Goal: Task Accomplishment & Management: Manage account settings

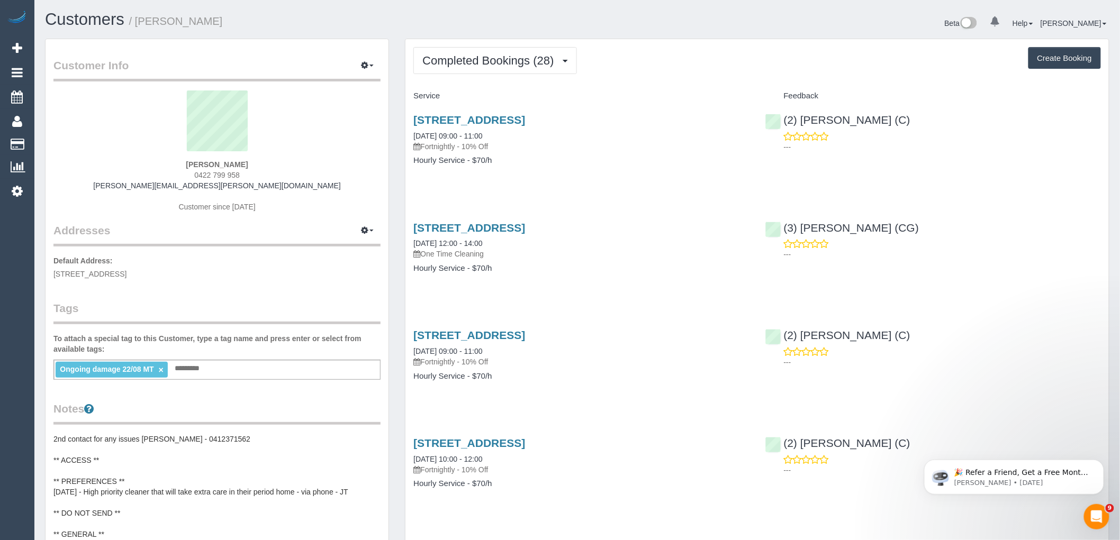
click at [268, 368] on div "Ongoing damage 22/08 MT × Add a tag" at bounding box center [216, 370] width 327 height 20
type input "**********"
click at [224, 321] on legend "Tags" at bounding box center [216, 313] width 327 height 24
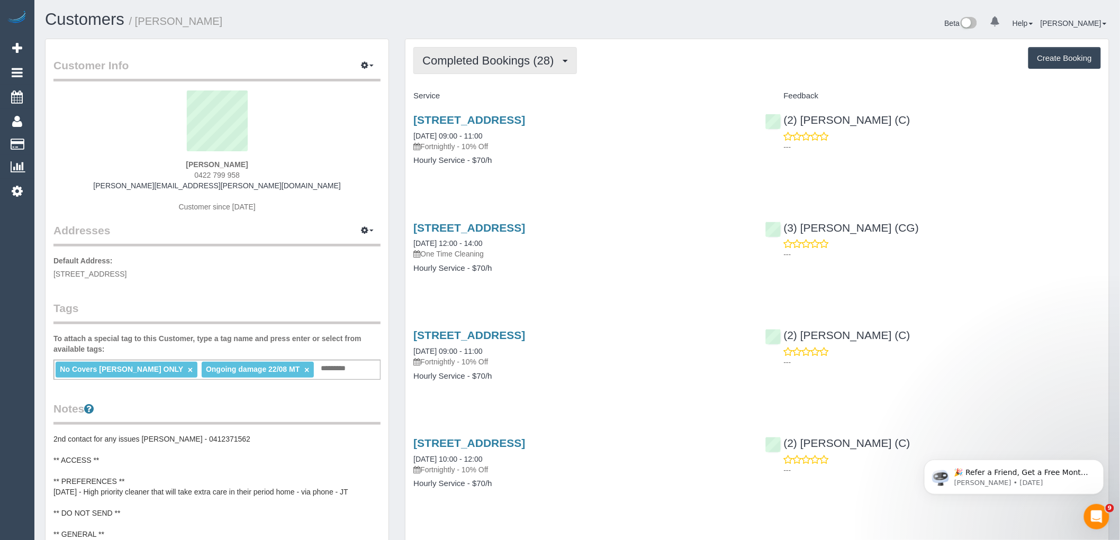
click at [524, 62] on span "Completed Bookings (28)" at bounding box center [490, 60] width 137 height 13
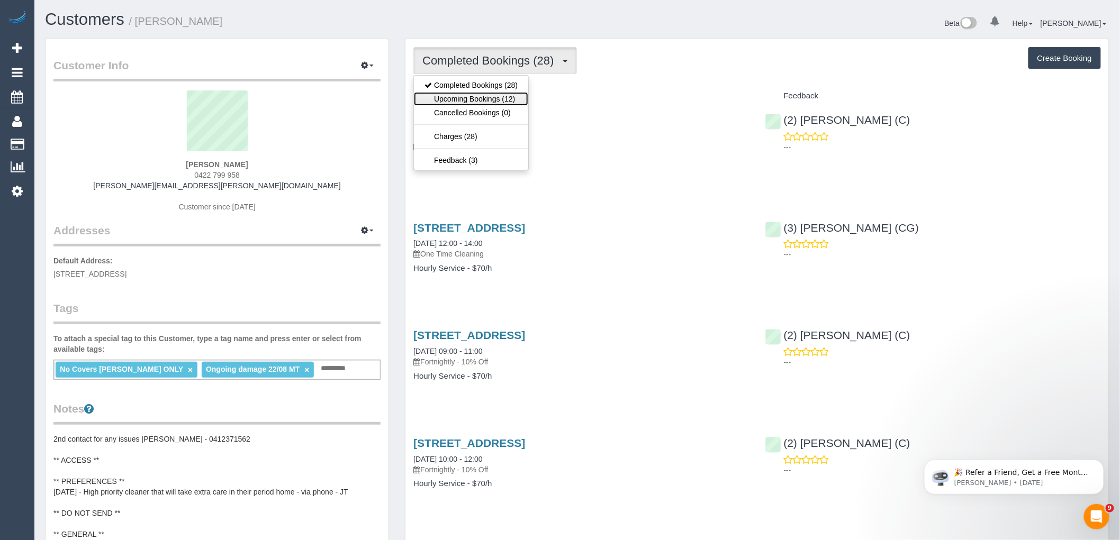
click at [509, 97] on link "Upcoming Bookings (12)" at bounding box center [471, 99] width 114 height 14
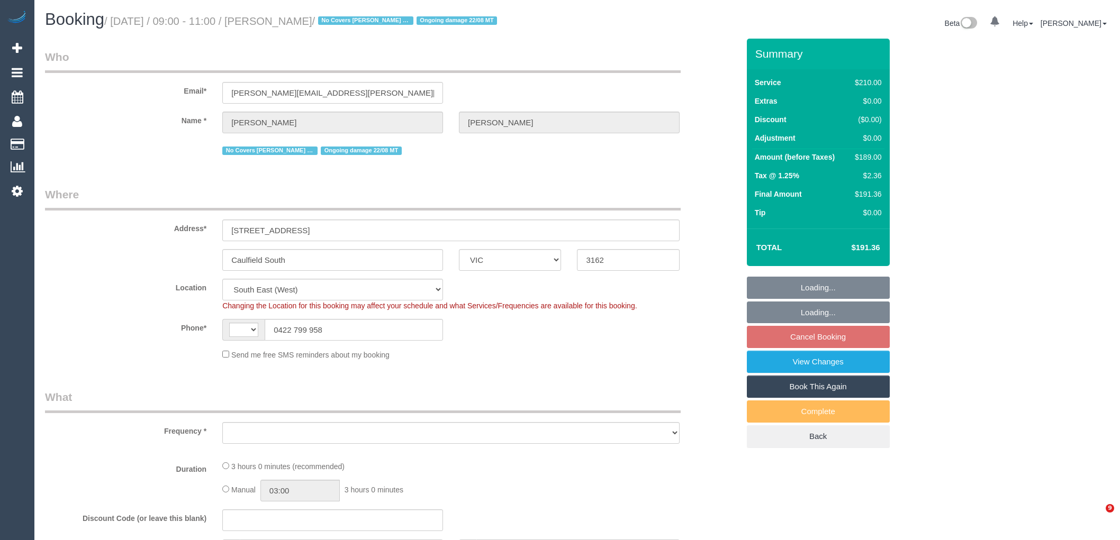
select select "VIC"
select select "string:stripe-pm_1QXwfs2GScqysDRVCBdcMq9N"
select select "string:AU"
select select "object:1279"
select select "180"
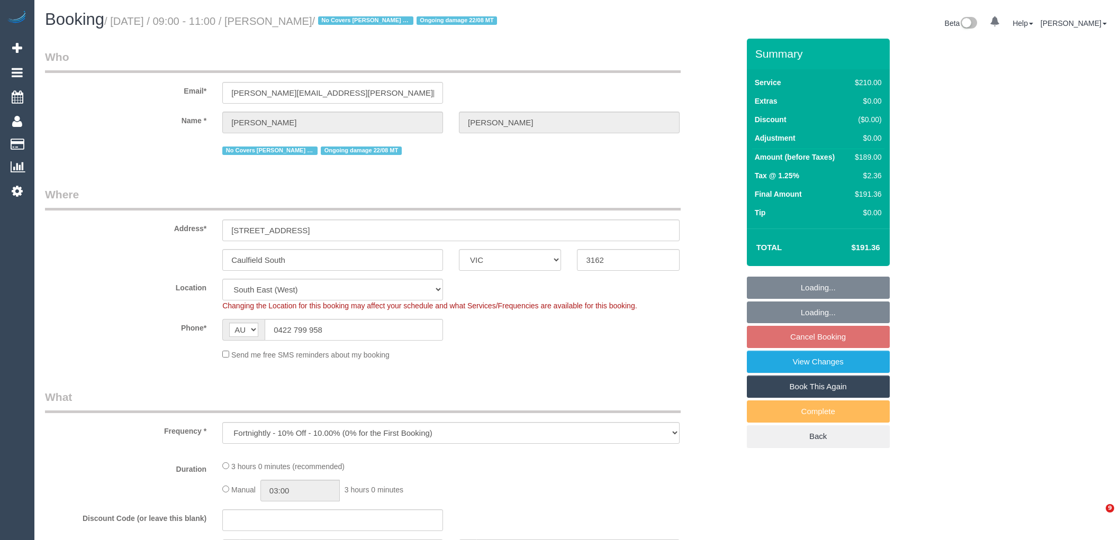
select select "number:28"
select select "number:14"
select select "number:19"
select select "number:24"
select select "number:34"
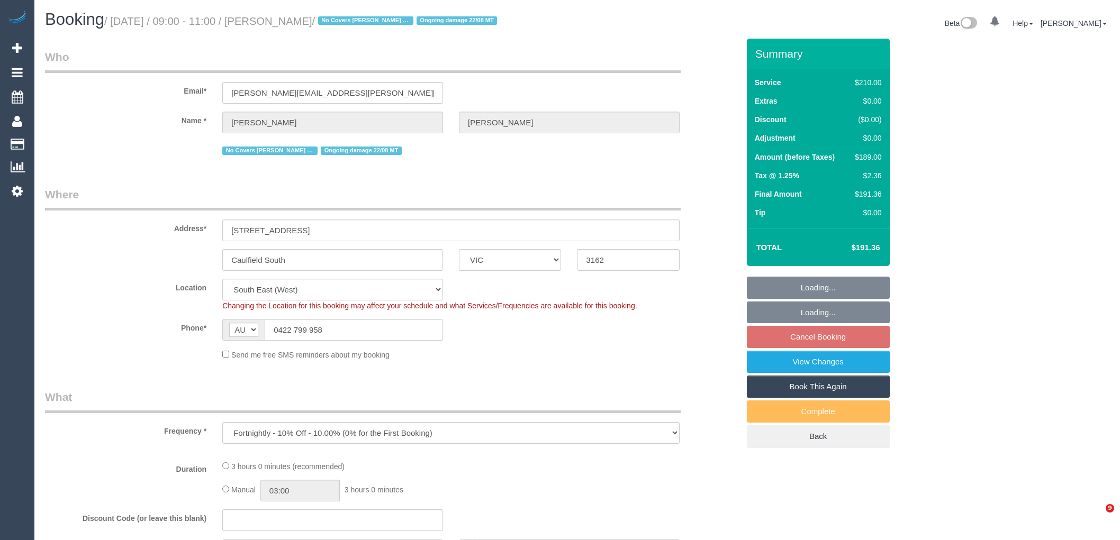
select select "number:11"
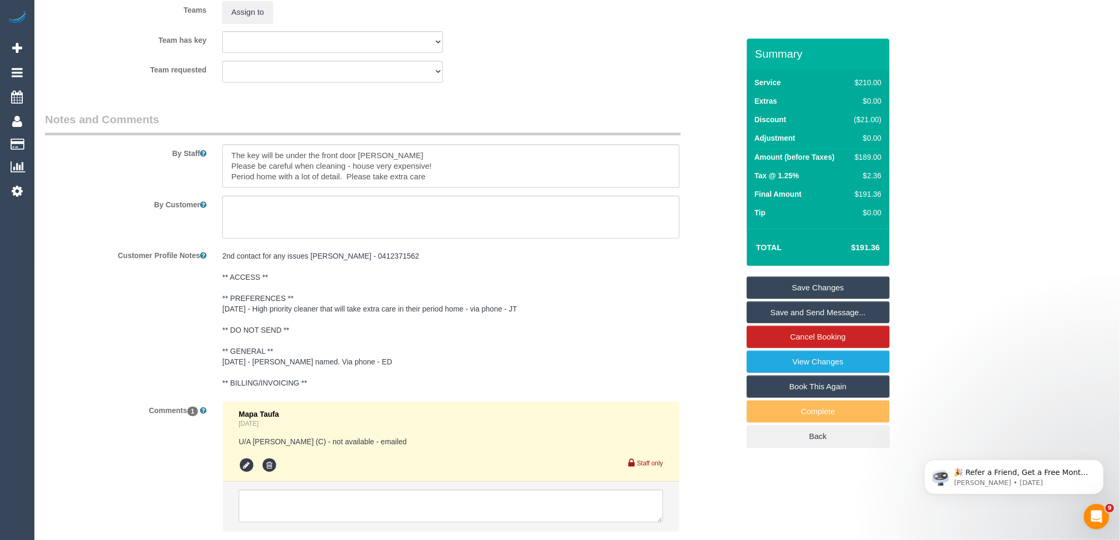
scroll to position [1802, 0]
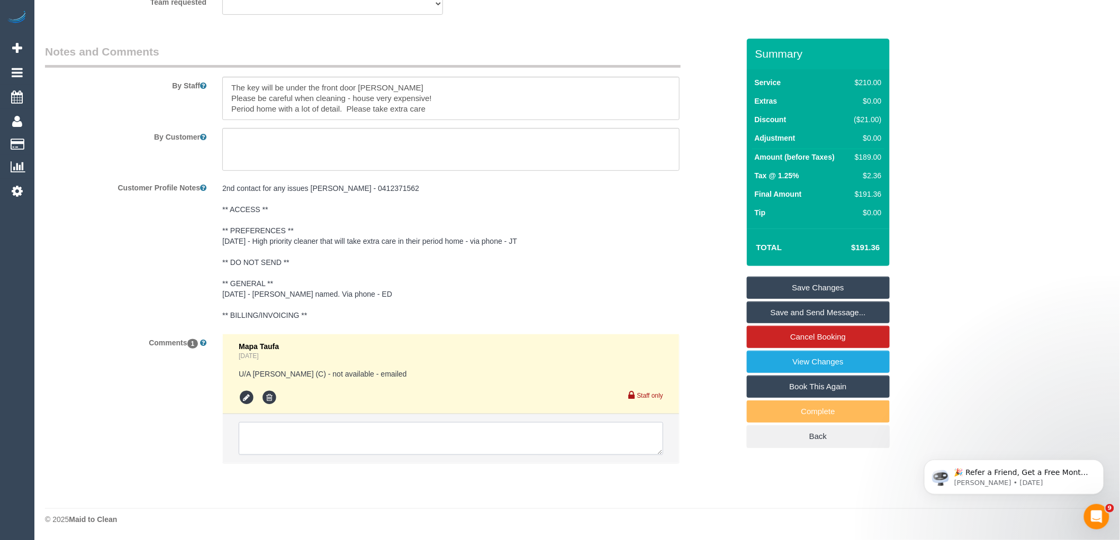
click at [308, 434] on textarea at bounding box center [451, 438] width 425 height 33
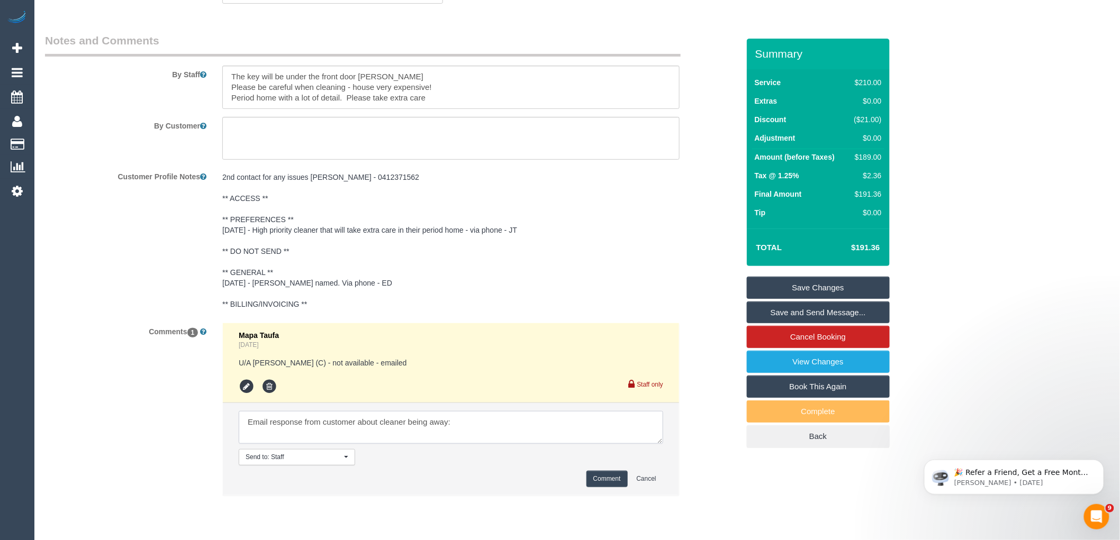
paste textarea "Thank you for letting us know. We do not wish to have any cover cleaners due to…"
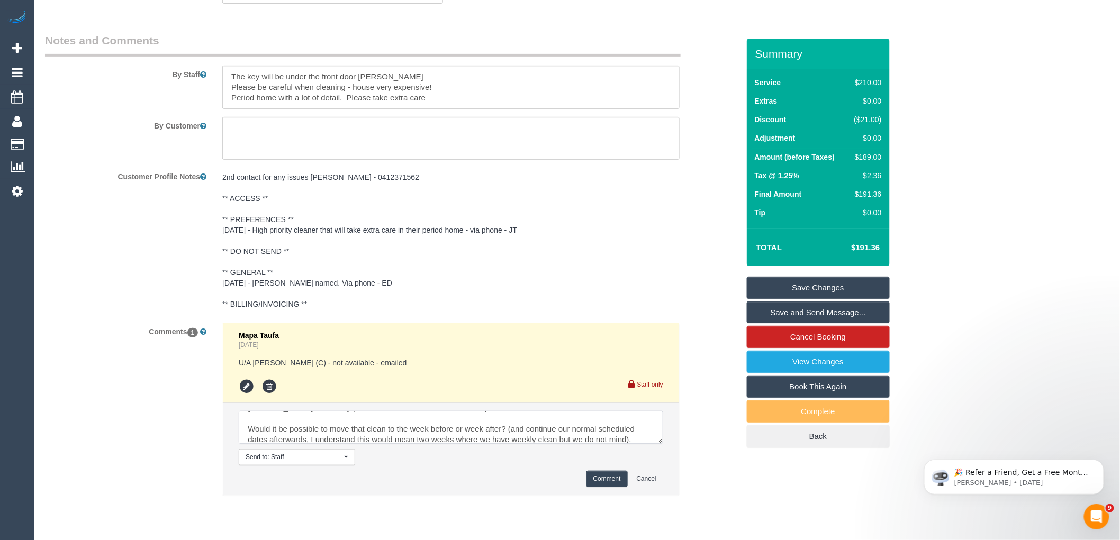
click at [641, 444] on textarea at bounding box center [451, 427] width 425 height 33
paste textarea "cnv_1fllo6vs"
type textarea "Email response from customer about cleaner being away: Thank you for letting us…"
click at [614, 488] on button "Comment" at bounding box center [606, 479] width 41 height 16
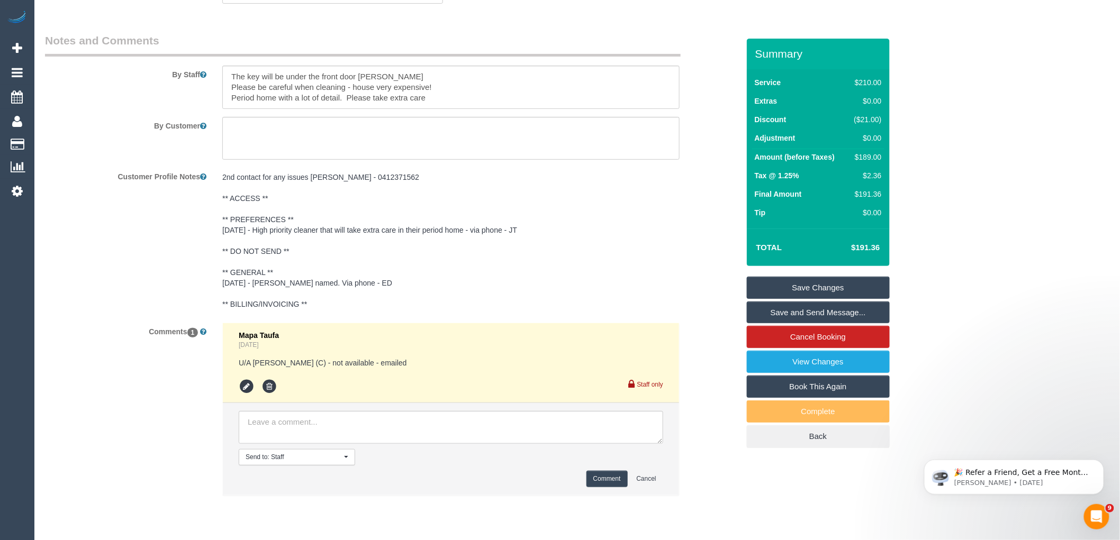
scroll to position [0, 0]
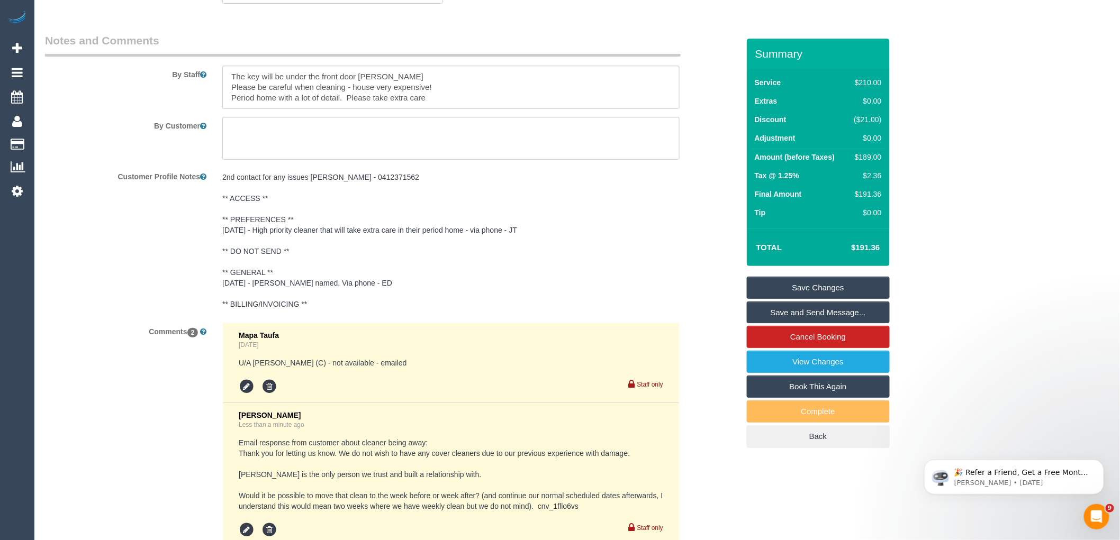
click at [834, 290] on link "Save Changes" at bounding box center [818, 288] width 143 height 22
